Goal: Browse casually

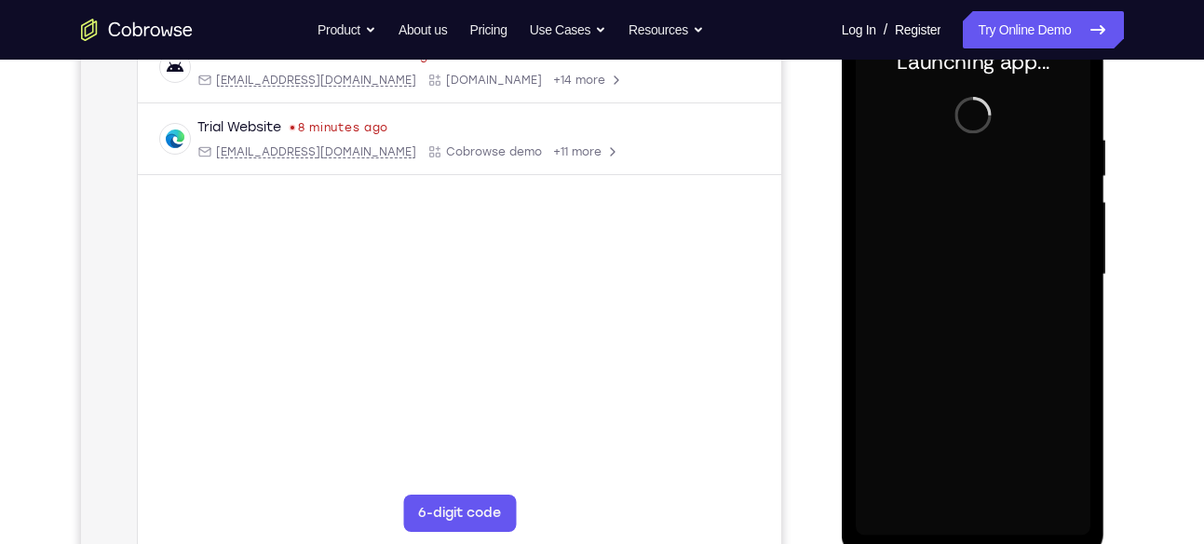
scroll to position [398, 0]
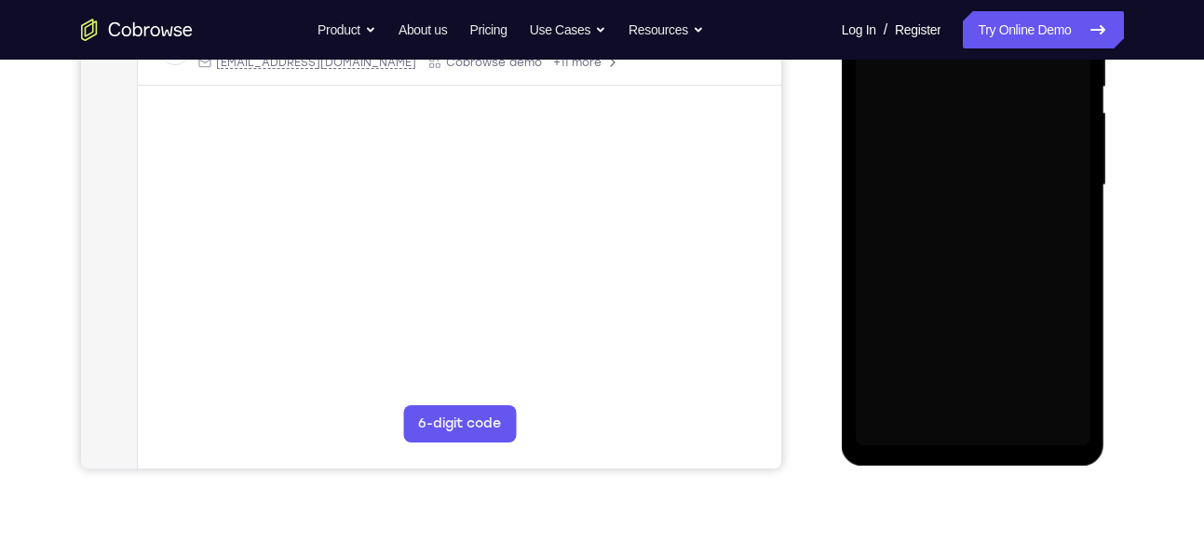
click at [962, 431] on div at bounding box center [973, 186] width 235 height 522
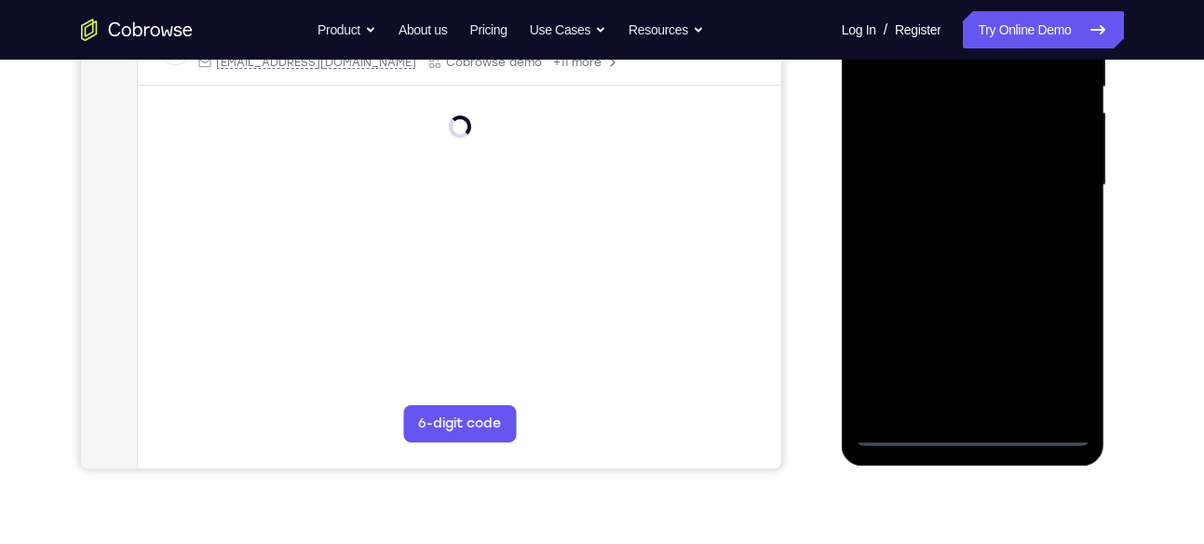
click at [1053, 341] on div at bounding box center [973, 186] width 235 height 522
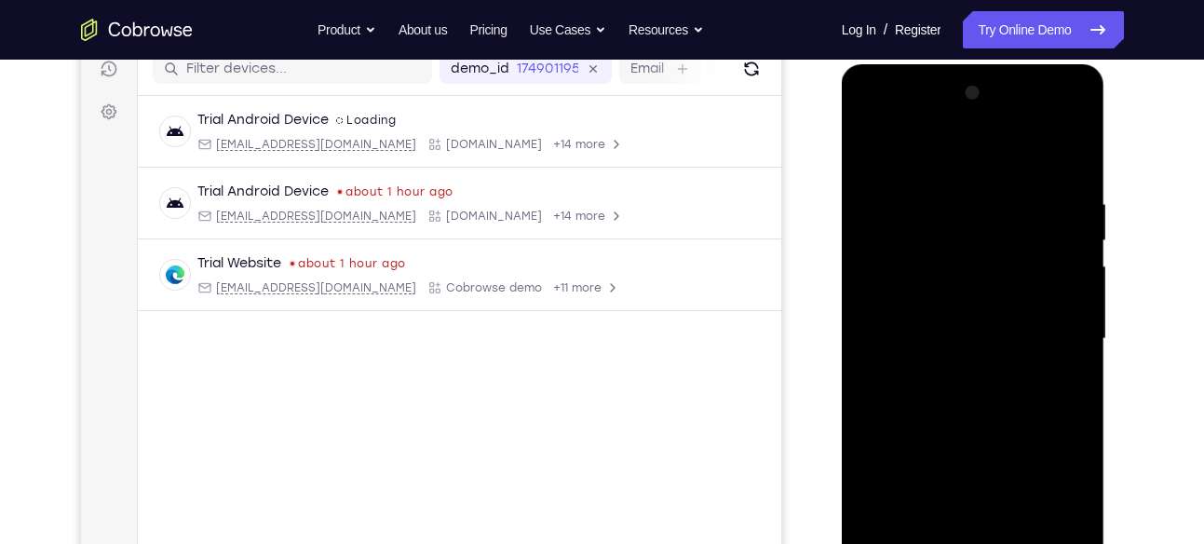
scroll to position [235, 0]
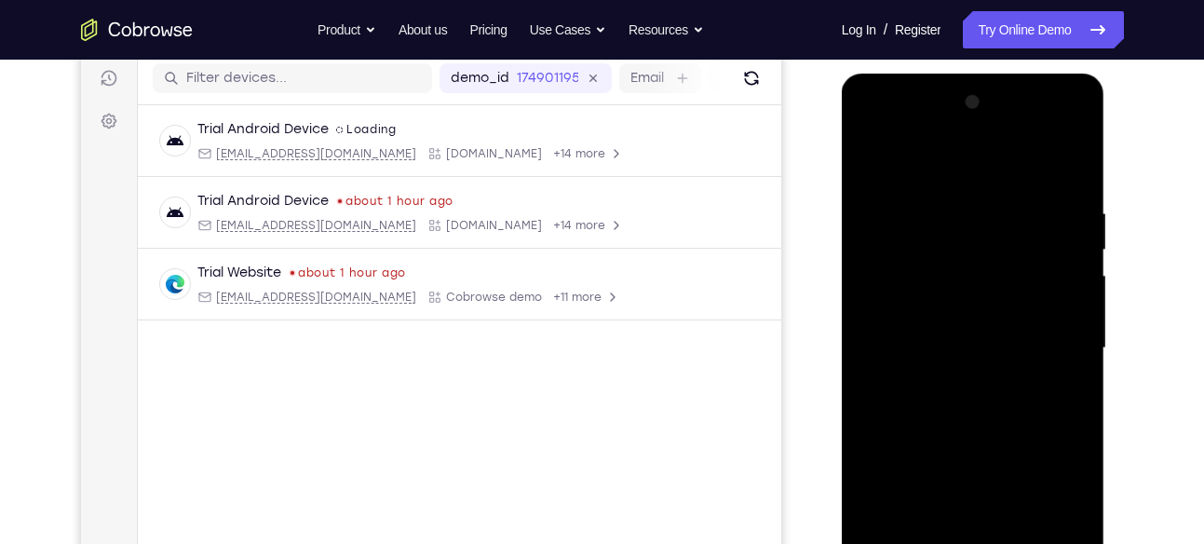
click at [893, 129] on div at bounding box center [973, 349] width 235 height 522
click at [1050, 346] on div at bounding box center [973, 349] width 235 height 522
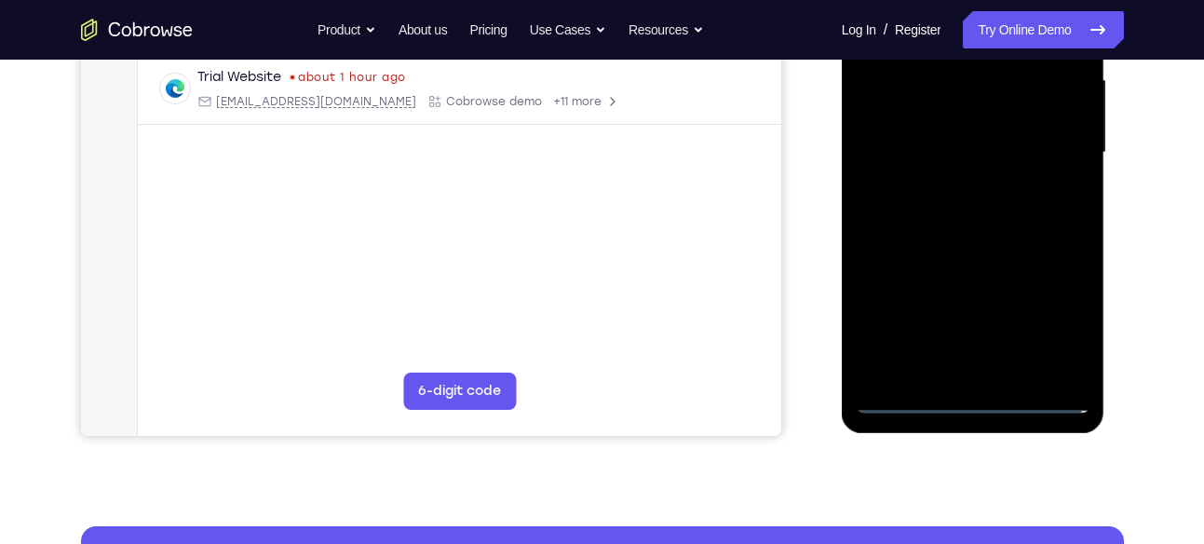
scroll to position [496, 0]
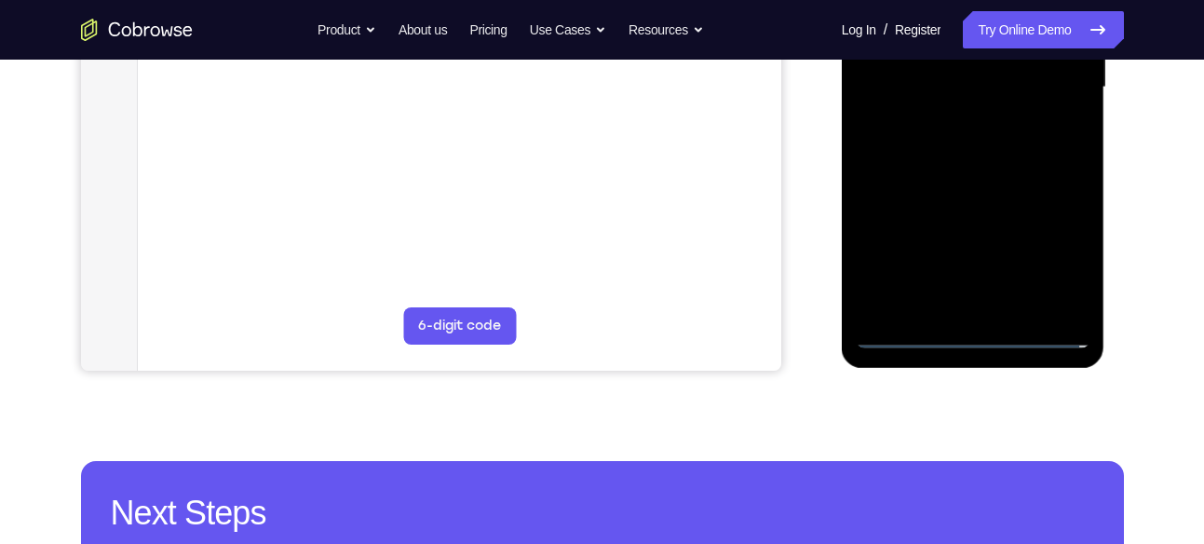
click at [1001, 307] on div at bounding box center [973, 88] width 235 height 522
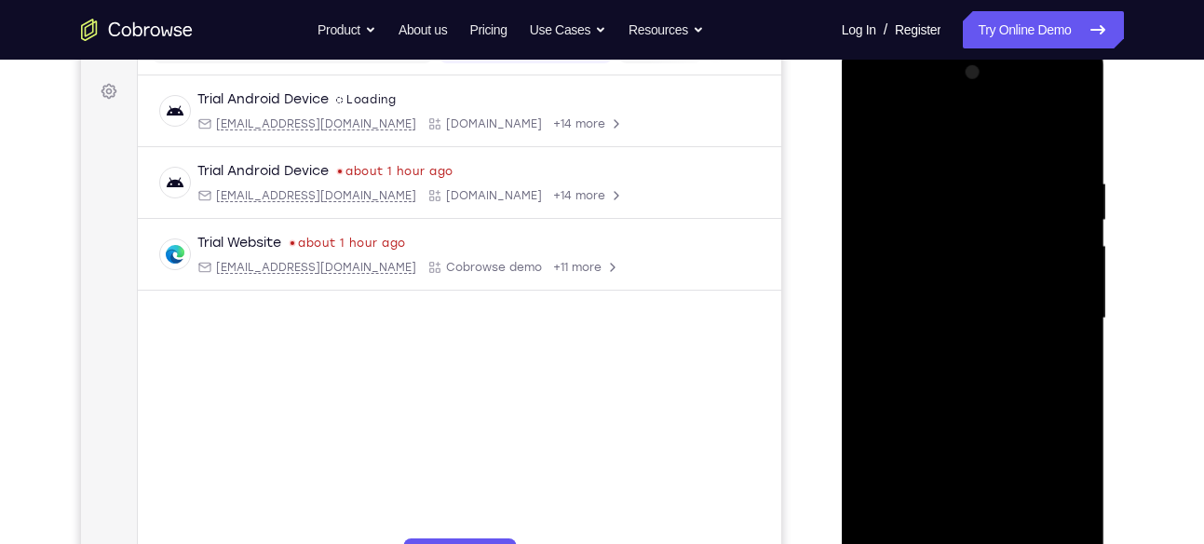
scroll to position [263, 0]
click at [913, 293] on div at bounding box center [973, 321] width 235 height 522
click at [927, 311] on div at bounding box center [973, 321] width 235 height 522
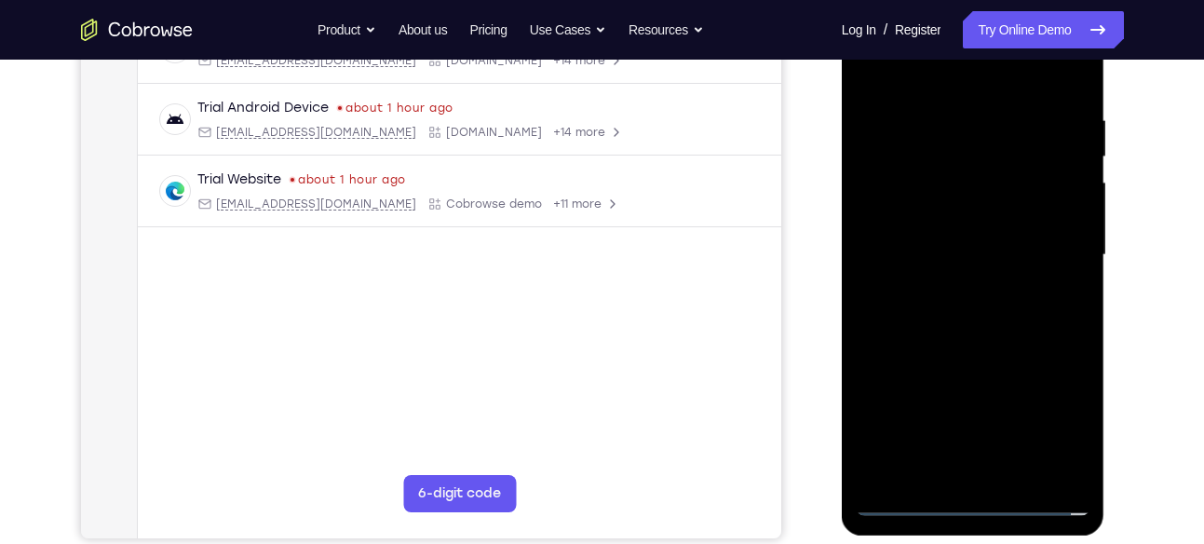
scroll to position [329, 0]
click at [979, 332] on div at bounding box center [973, 254] width 235 height 522
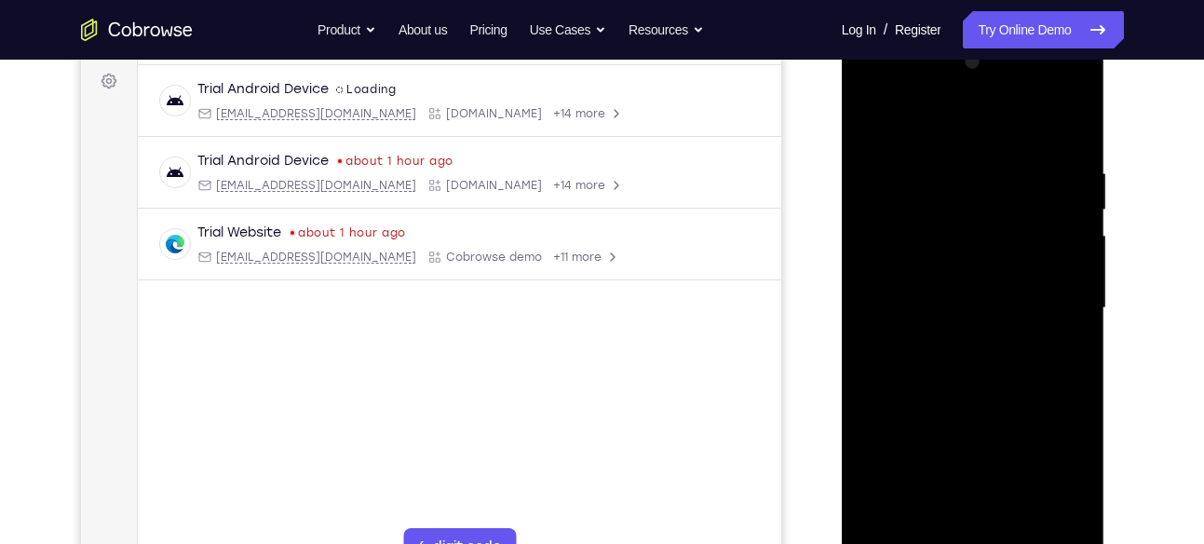
scroll to position [273, 0]
click at [947, 174] on div at bounding box center [973, 310] width 235 height 522
click at [1064, 126] on div at bounding box center [973, 310] width 235 height 522
click at [1071, 235] on div at bounding box center [973, 310] width 235 height 522
click at [1056, 183] on div at bounding box center [973, 310] width 235 height 522
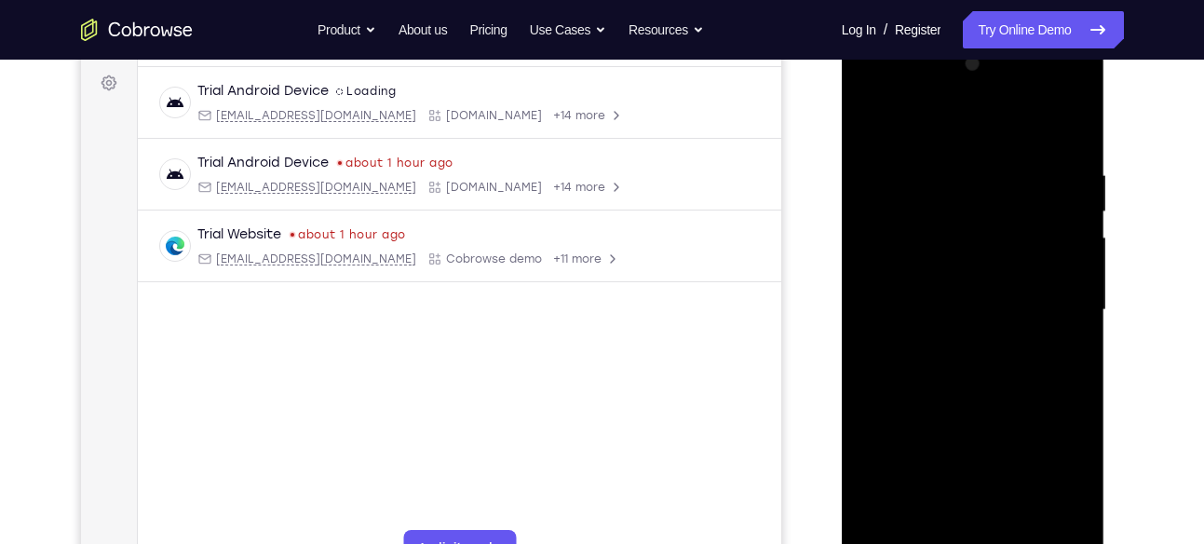
click at [1056, 173] on div at bounding box center [973, 310] width 235 height 522
click at [1068, 127] on div at bounding box center [973, 310] width 235 height 522
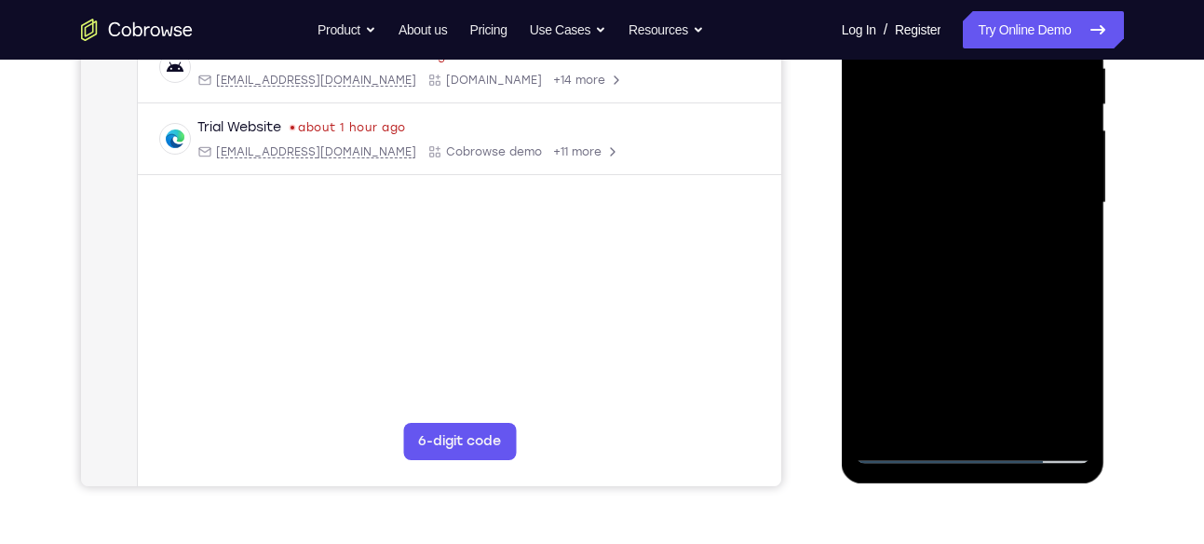
scroll to position [382, 0]
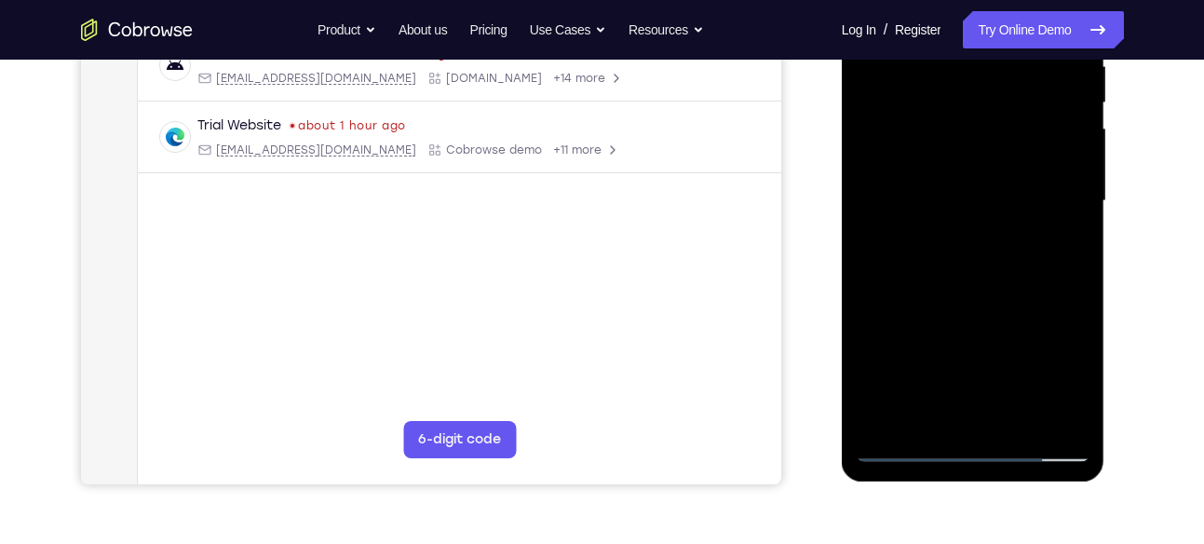
click at [1013, 418] on div at bounding box center [973, 201] width 235 height 522
click at [967, 296] on div at bounding box center [973, 201] width 235 height 522
click at [934, 193] on div at bounding box center [973, 201] width 235 height 522
click at [1052, 319] on div at bounding box center [973, 201] width 235 height 522
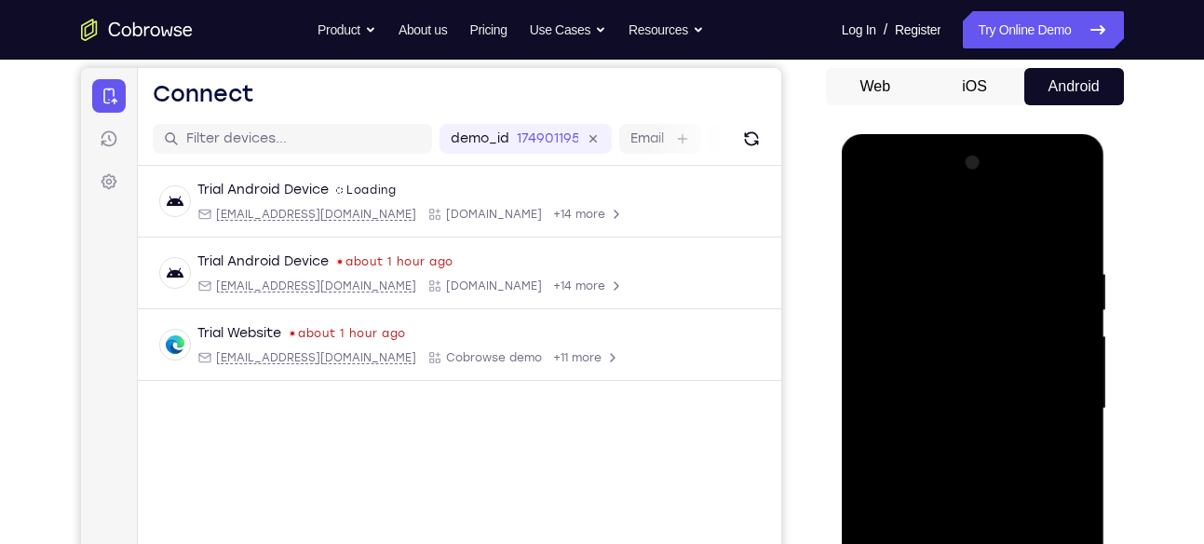
scroll to position [155, 0]
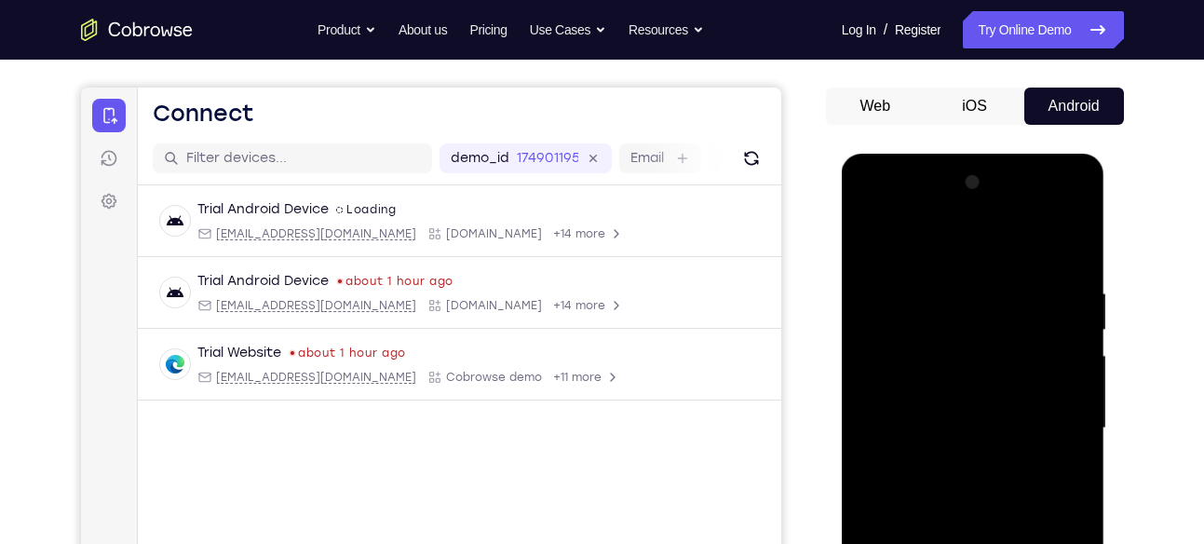
click at [972, 293] on div at bounding box center [973, 429] width 235 height 522
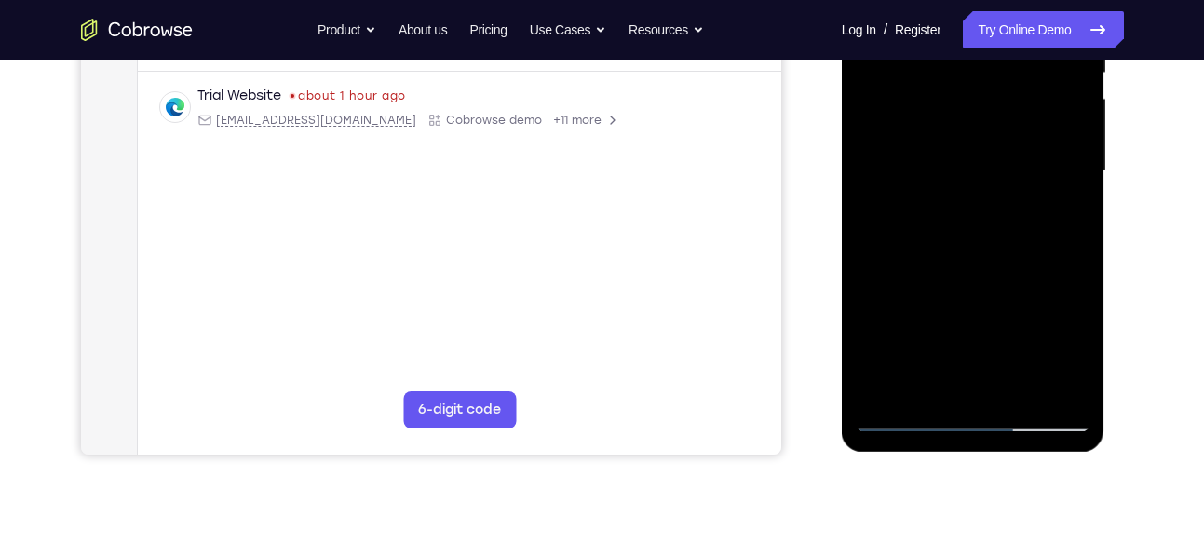
scroll to position [416, 0]
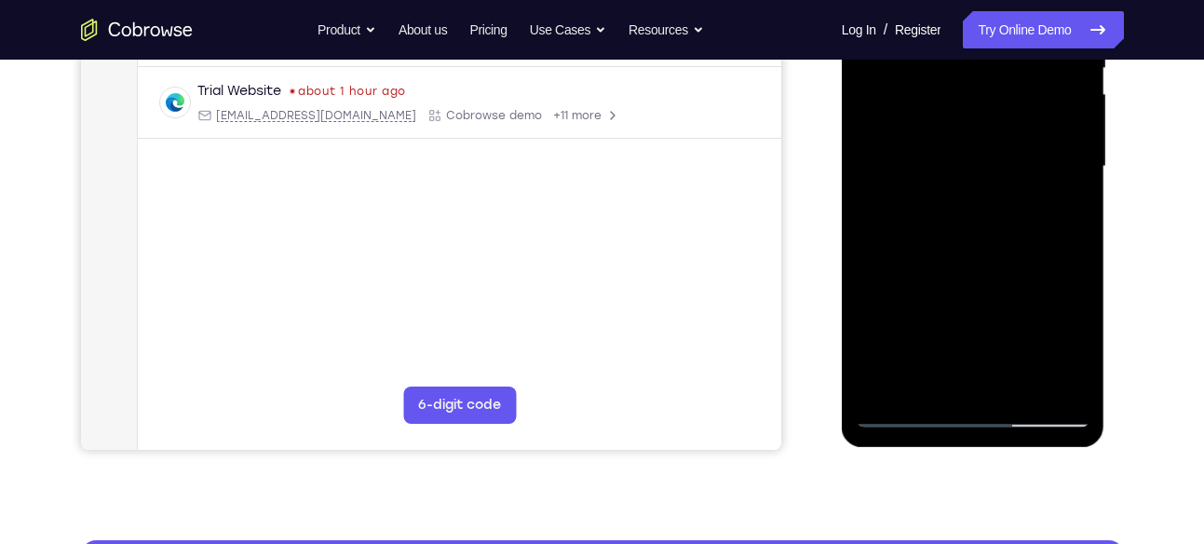
click at [906, 408] on div at bounding box center [973, 167] width 235 height 522
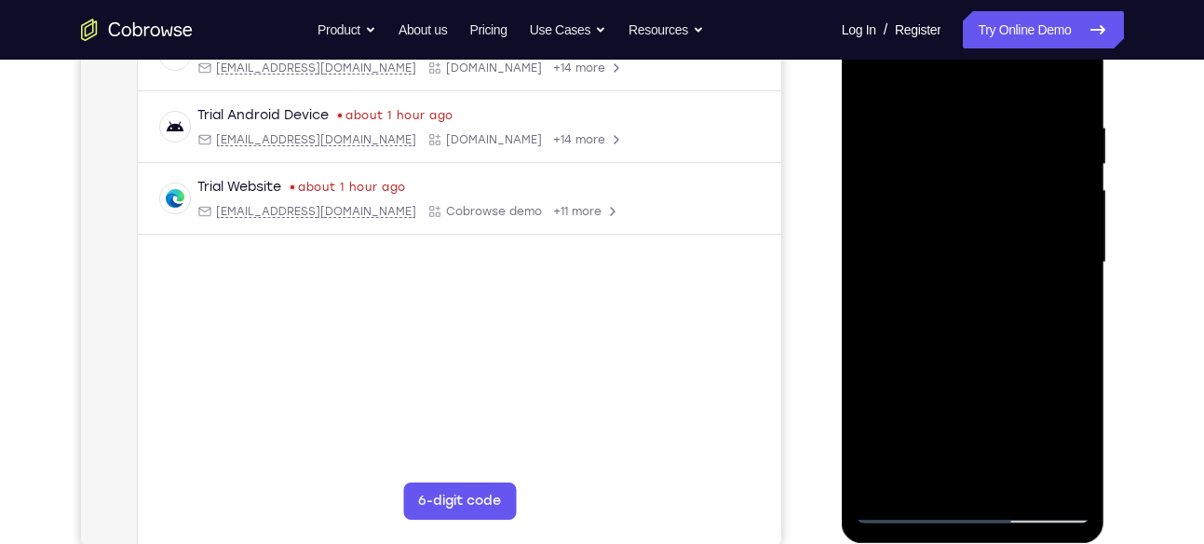
scroll to position [319, 0]
click at [1049, 377] on div at bounding box center [973, 264] width 235 height 522
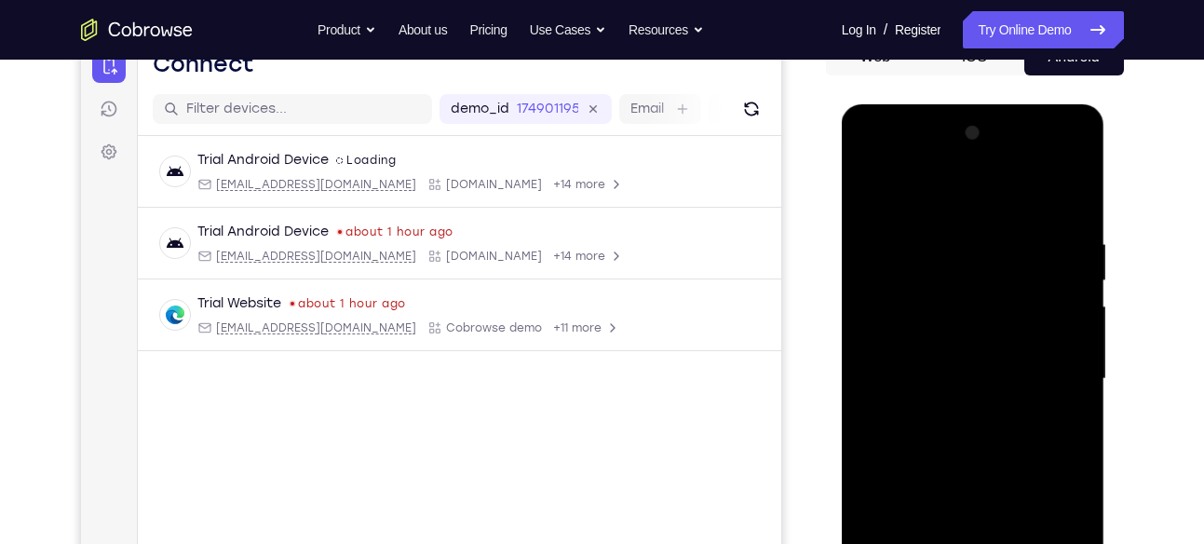
scroll to position [230, 0]
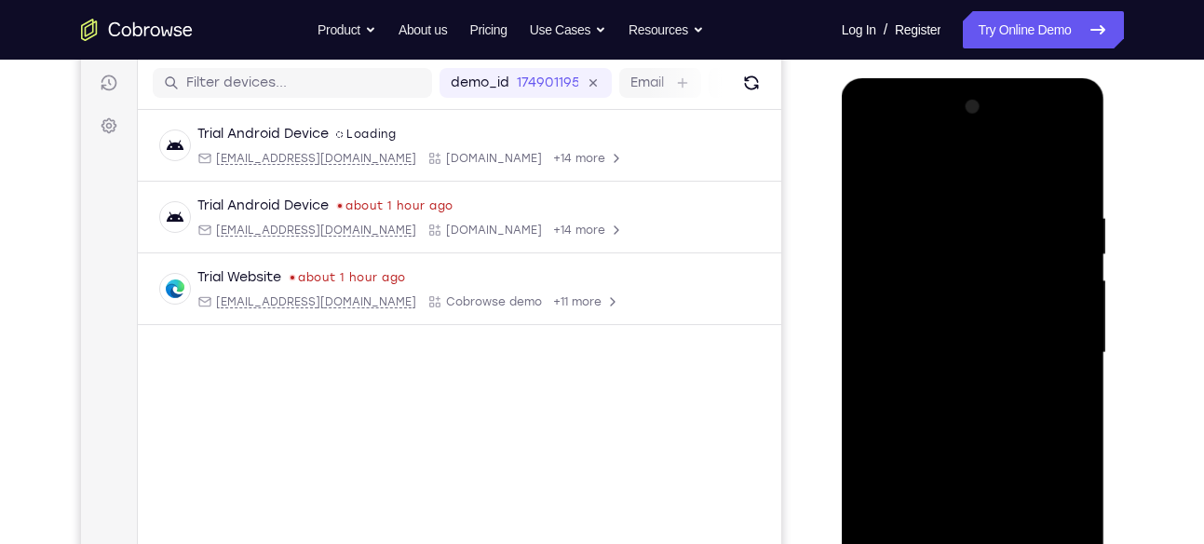
click at [1017, 271] on div at bounding box center [973, 353] width 235 height 522
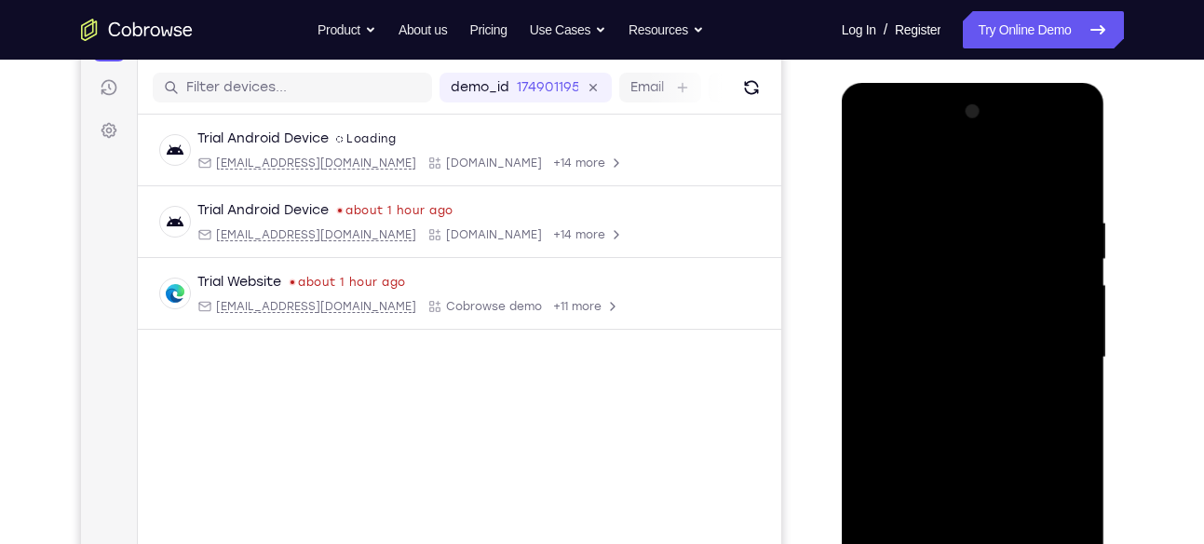
click at [894, 172] on div at bounding box center [973, 358] width 235 height 522
click at [883, 211] on div at bounding box center [973, 358] width 235 height 522
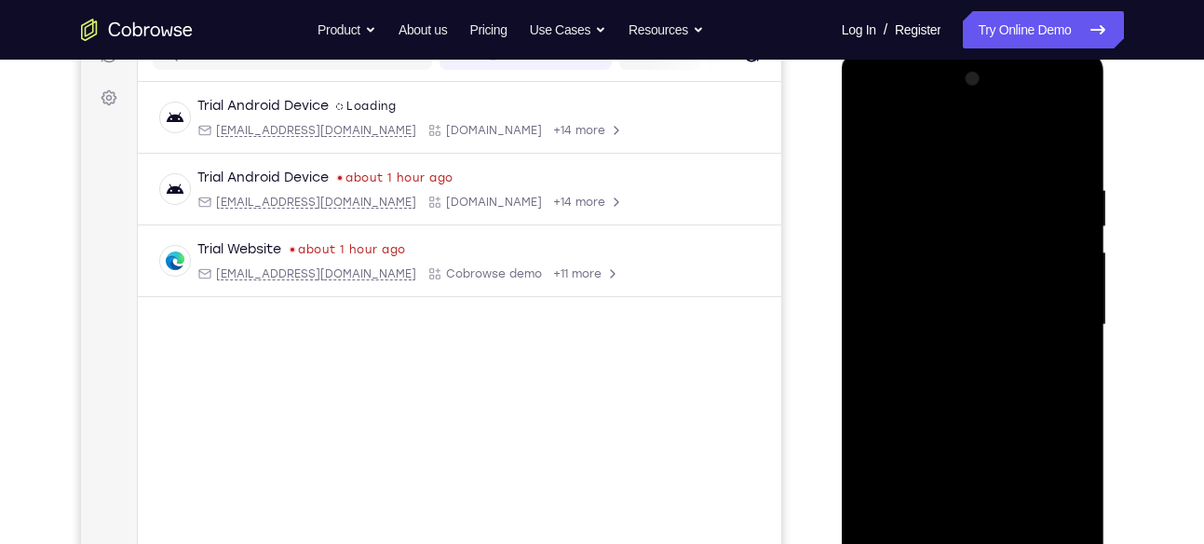
scroll to position [261, 0]
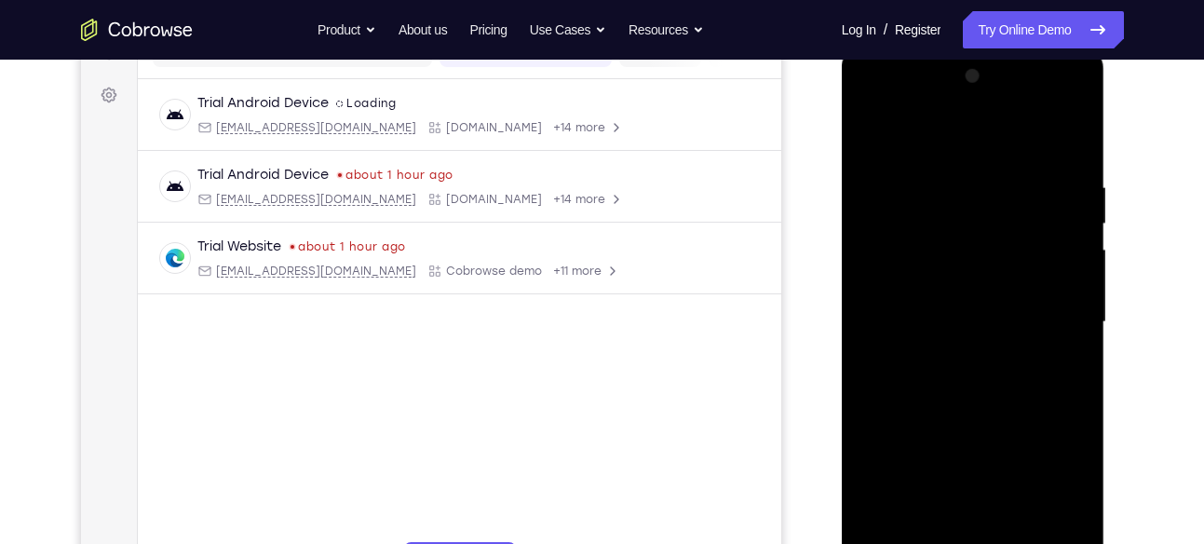
click at [903, 194] on div at bounding box center [973, 322] width 235 height 522
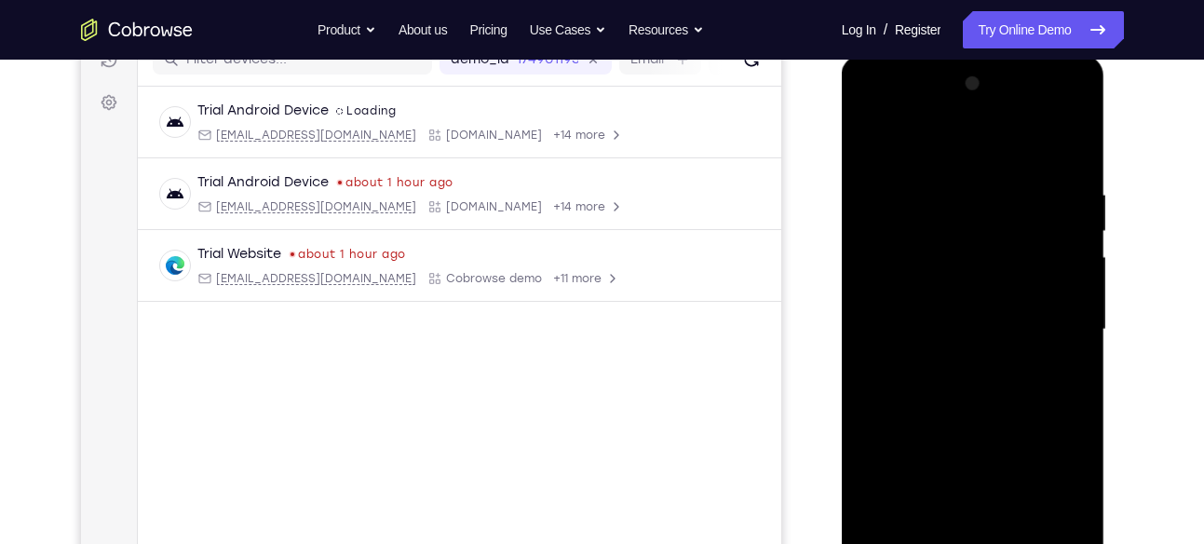
scroll to position [259, 0]
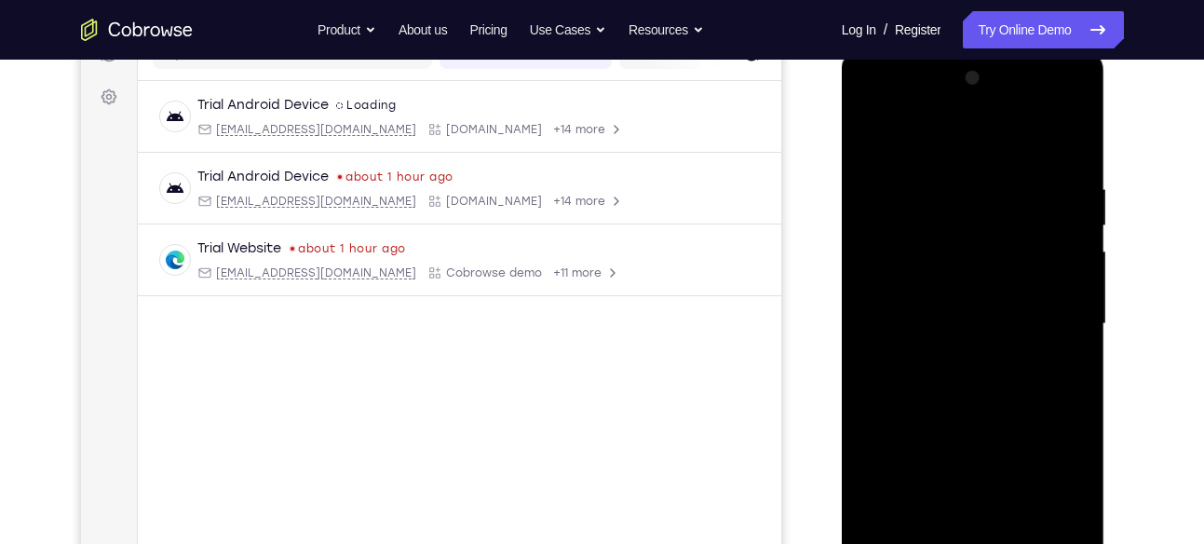
click at [894, 200] on div at bounding box center [973, 324] width 235 height 522
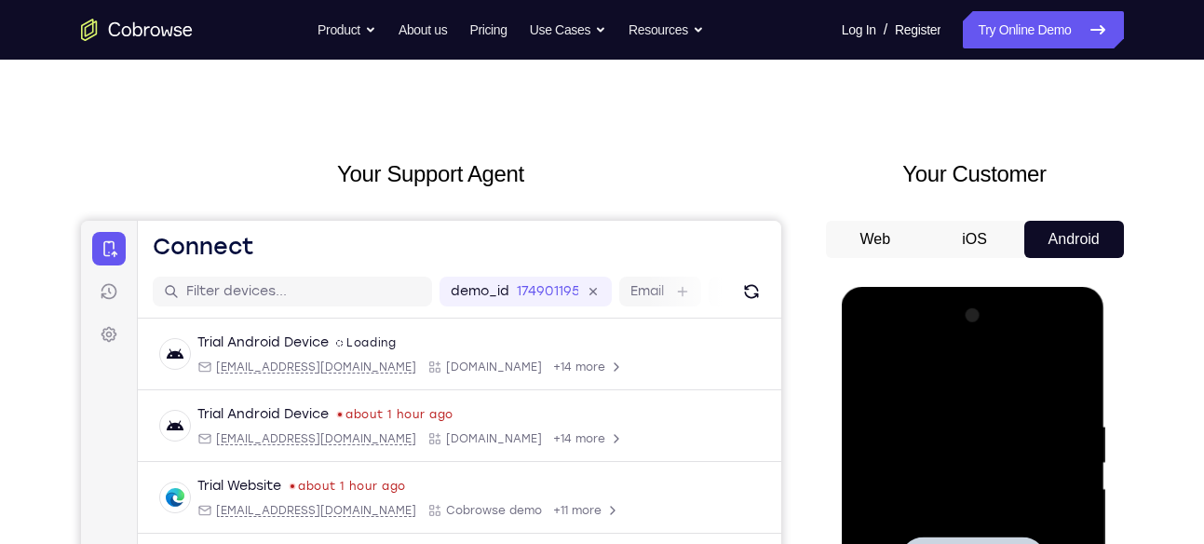
scroll to position [0, 0]
